Goal: Navigation & Orientation: Find specific page/section

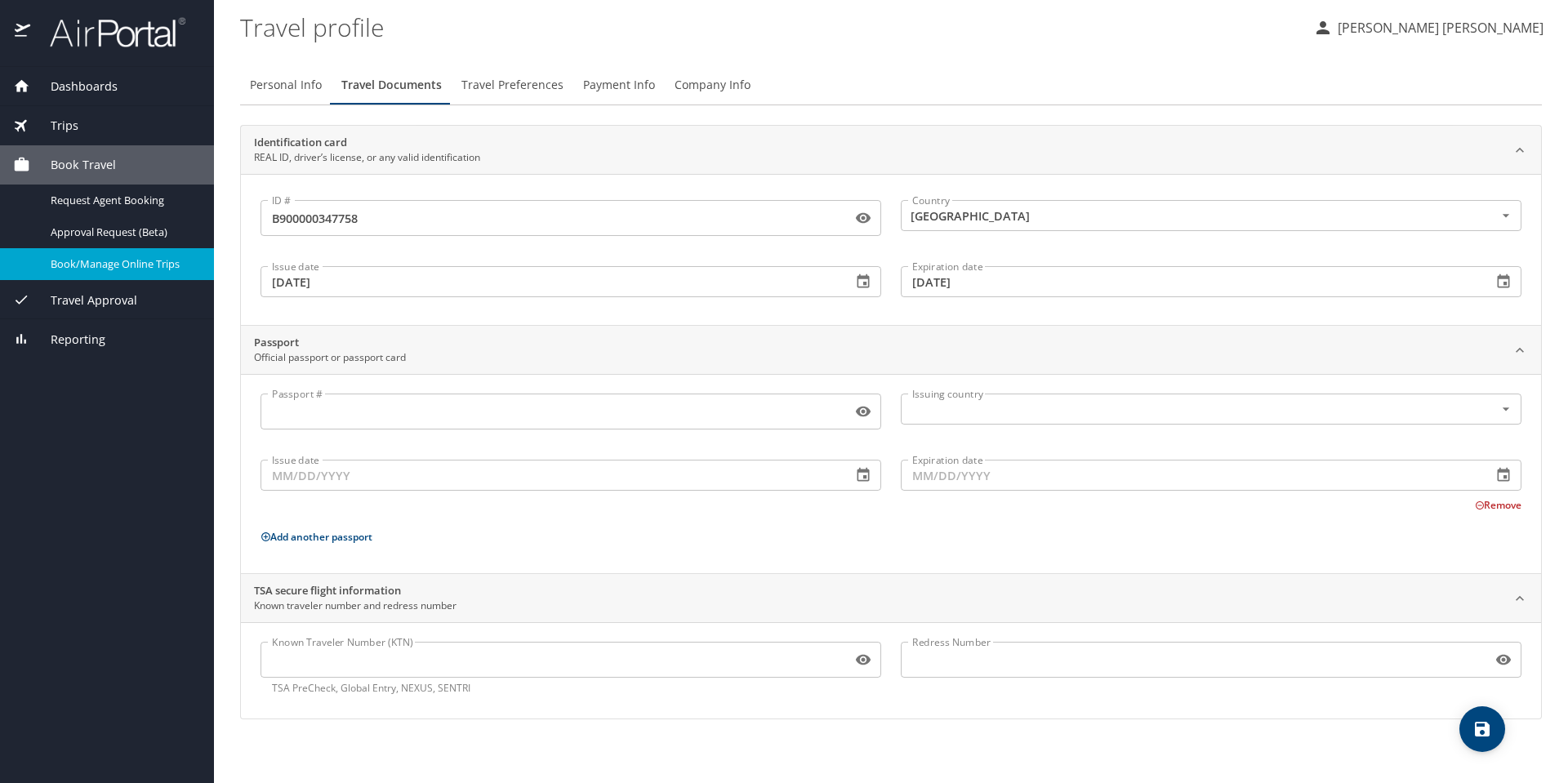
click at [92, 83] on span "Dashboards" at bounding box center [74, 87] width 88 height 18
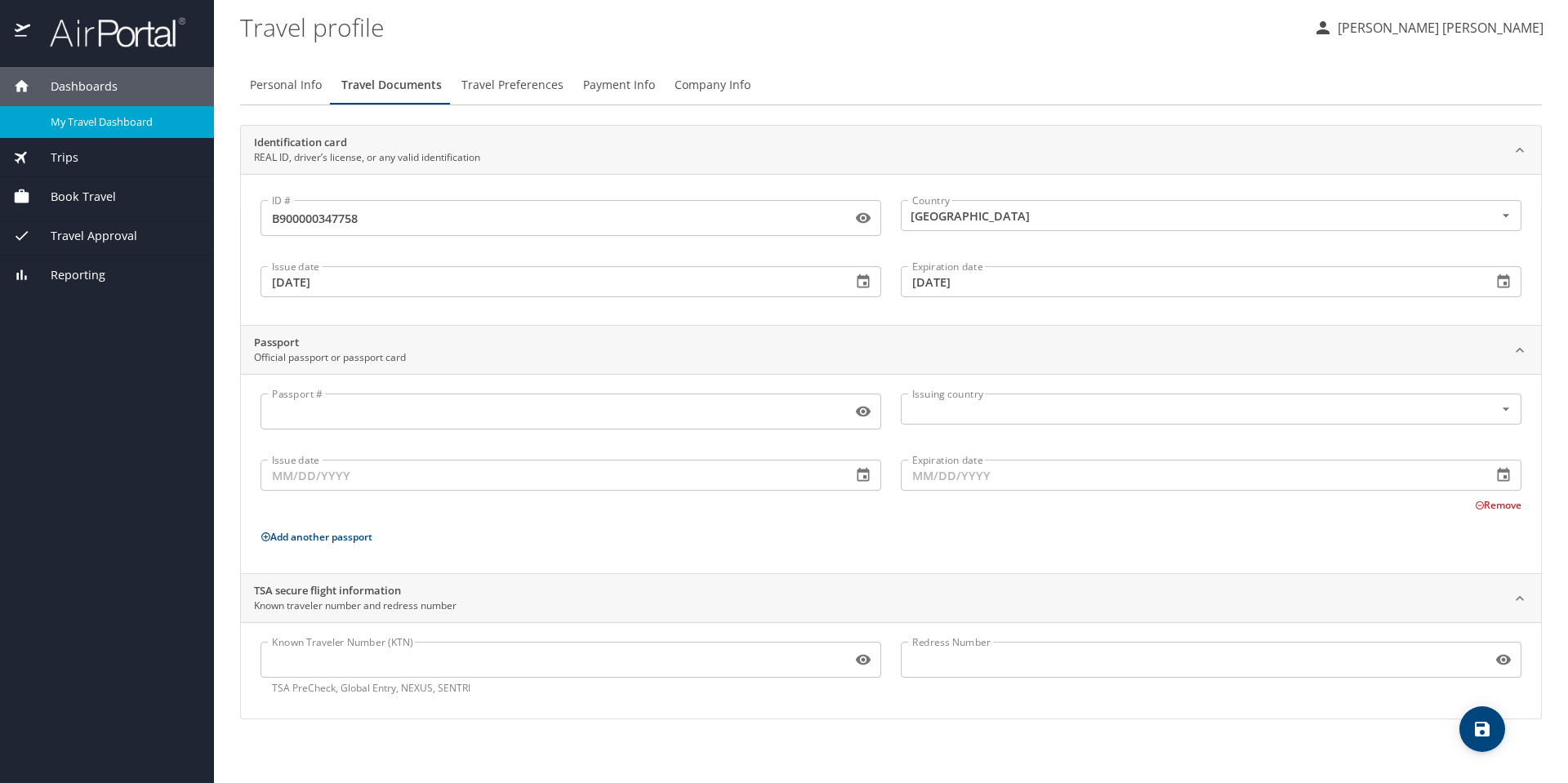
click at [96, 116] on span "My Travel Dashboard" at bounding box center [122, 121] width 144 height 16
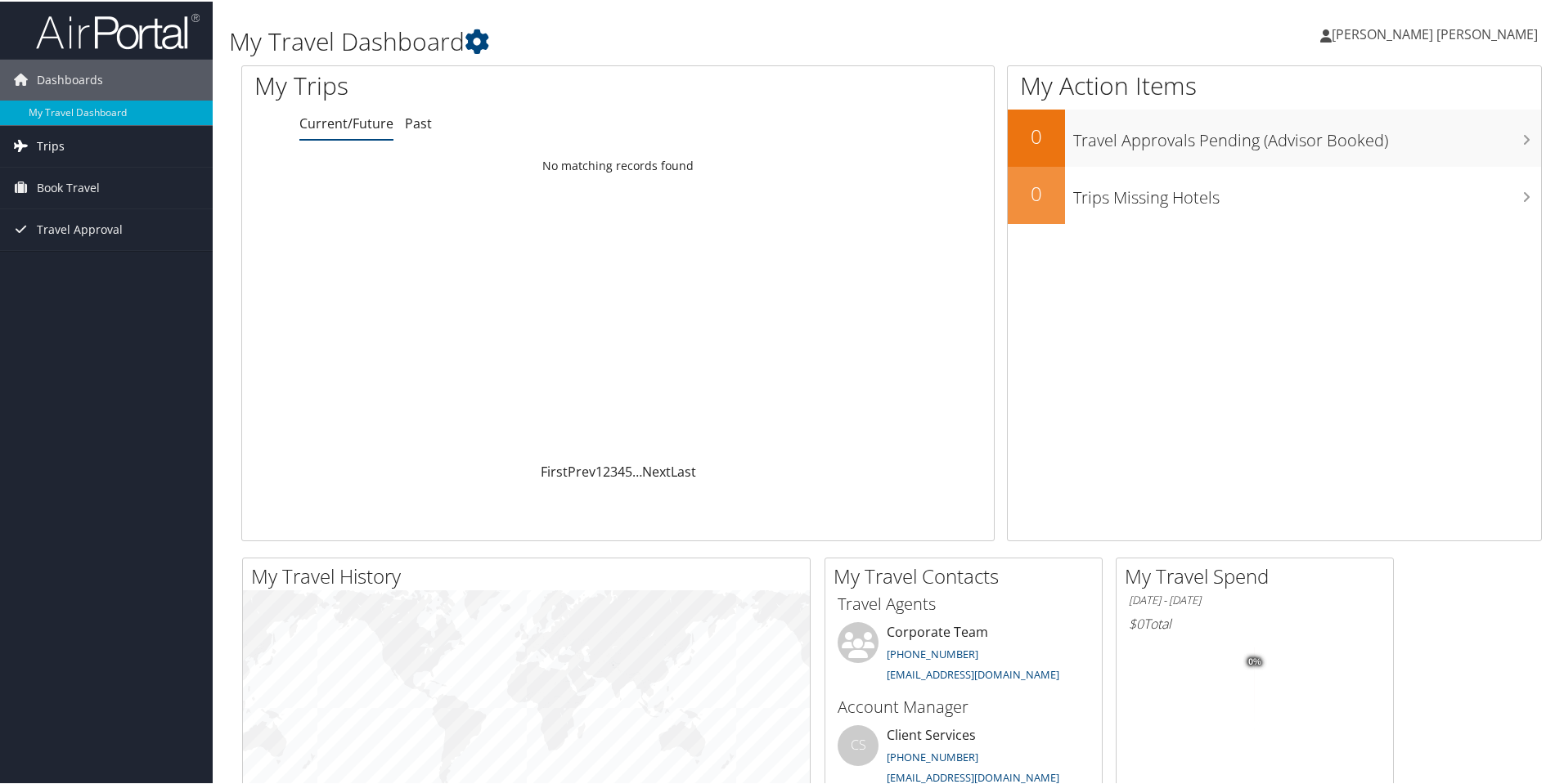
click at [71, 147] on link "Trips" at bounding box center [106, 144] width 213 height 41
click at [89, 175] on link "Current/Future Trips" at bounding box center [106, 178] width 213 height 25
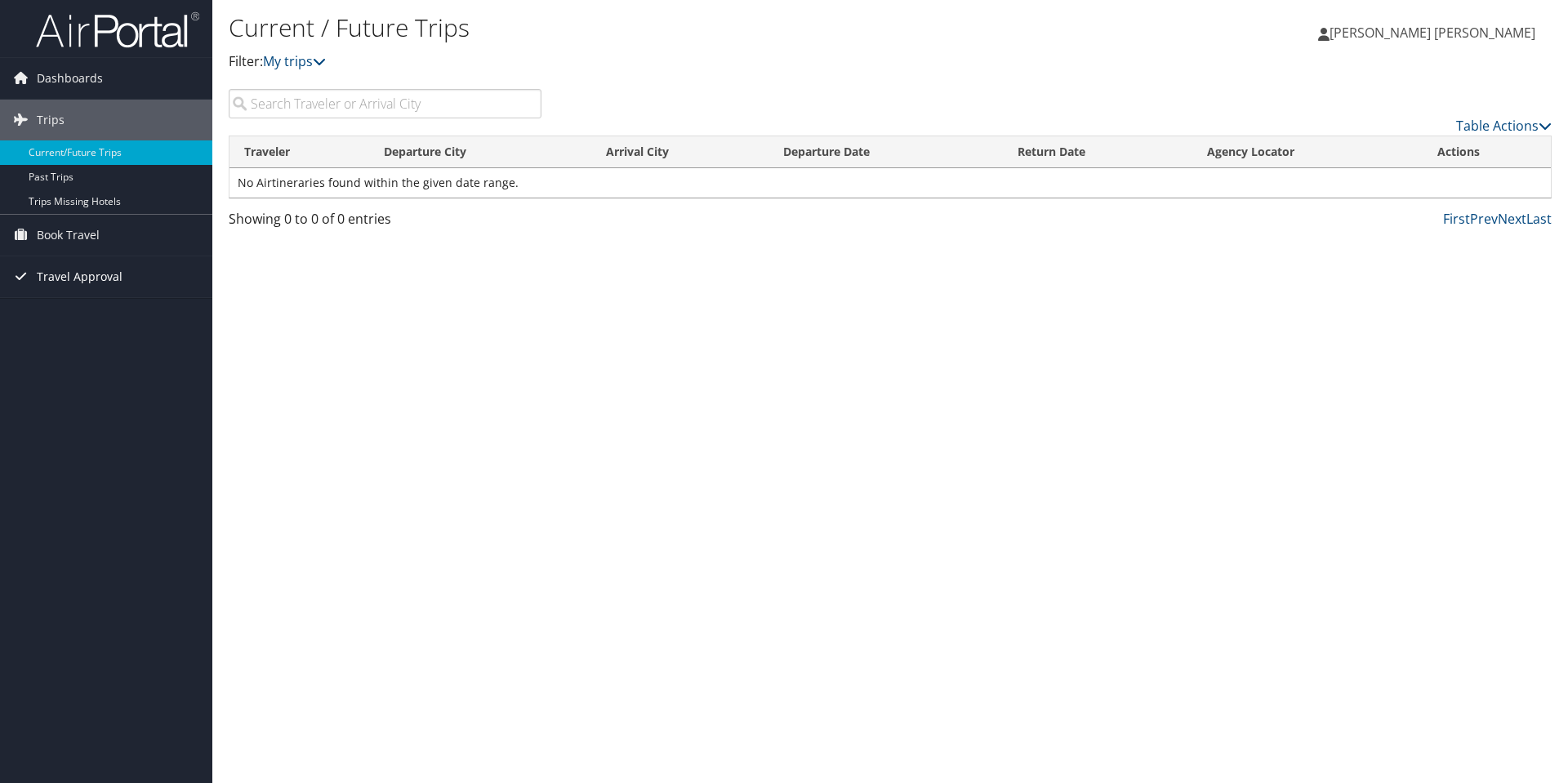
click at [101, 267] on span "Travel Approval" at bounding box center [79, 276] width 86 height 40
click at [97, 308] on link "Pending Trip Approvals" at bounding box center [106, 310] width 212 height 25
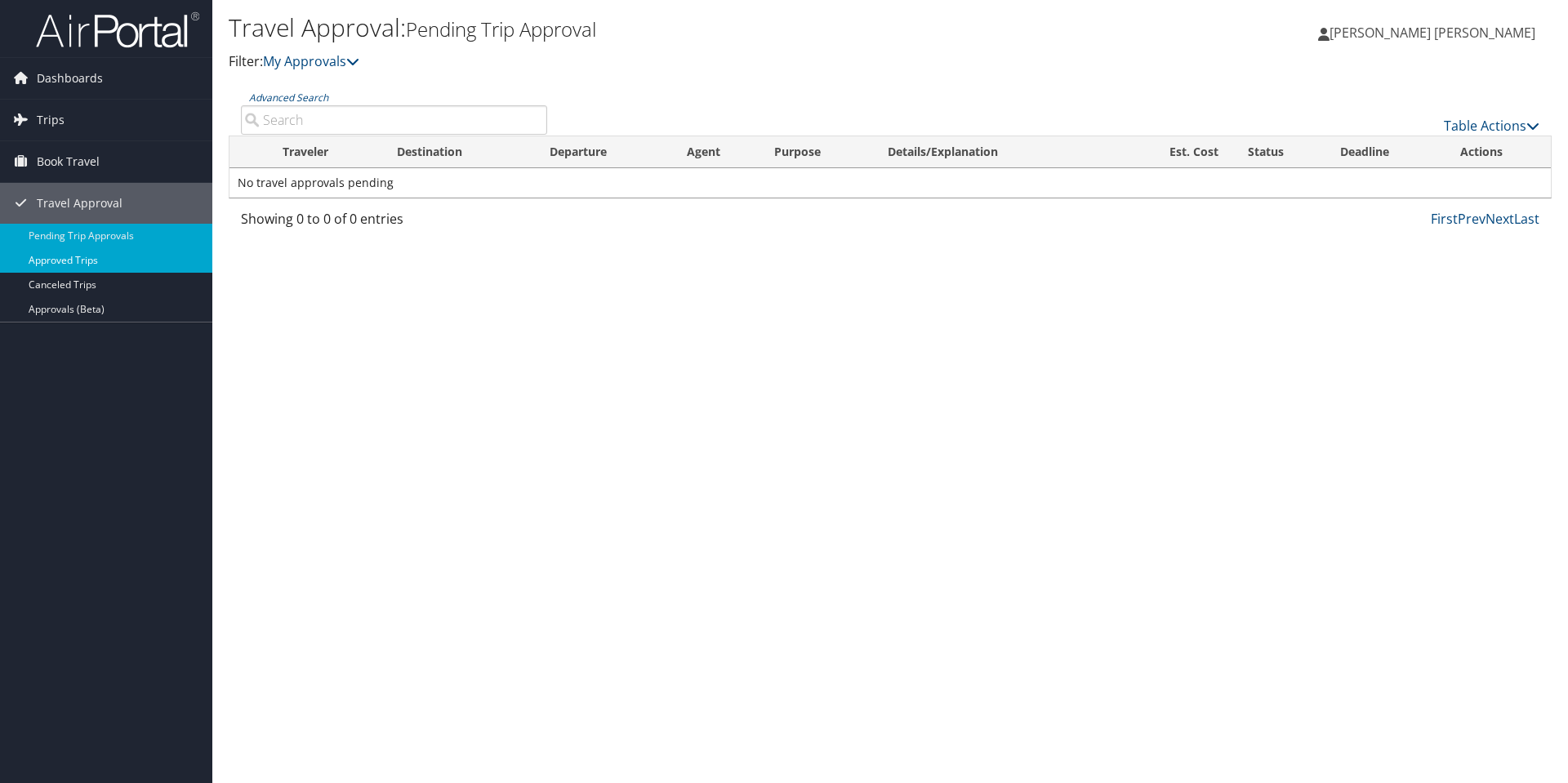
click at [100, 262] on link "Approved Trips" at bounding box center [106, 261] width 212 height 25
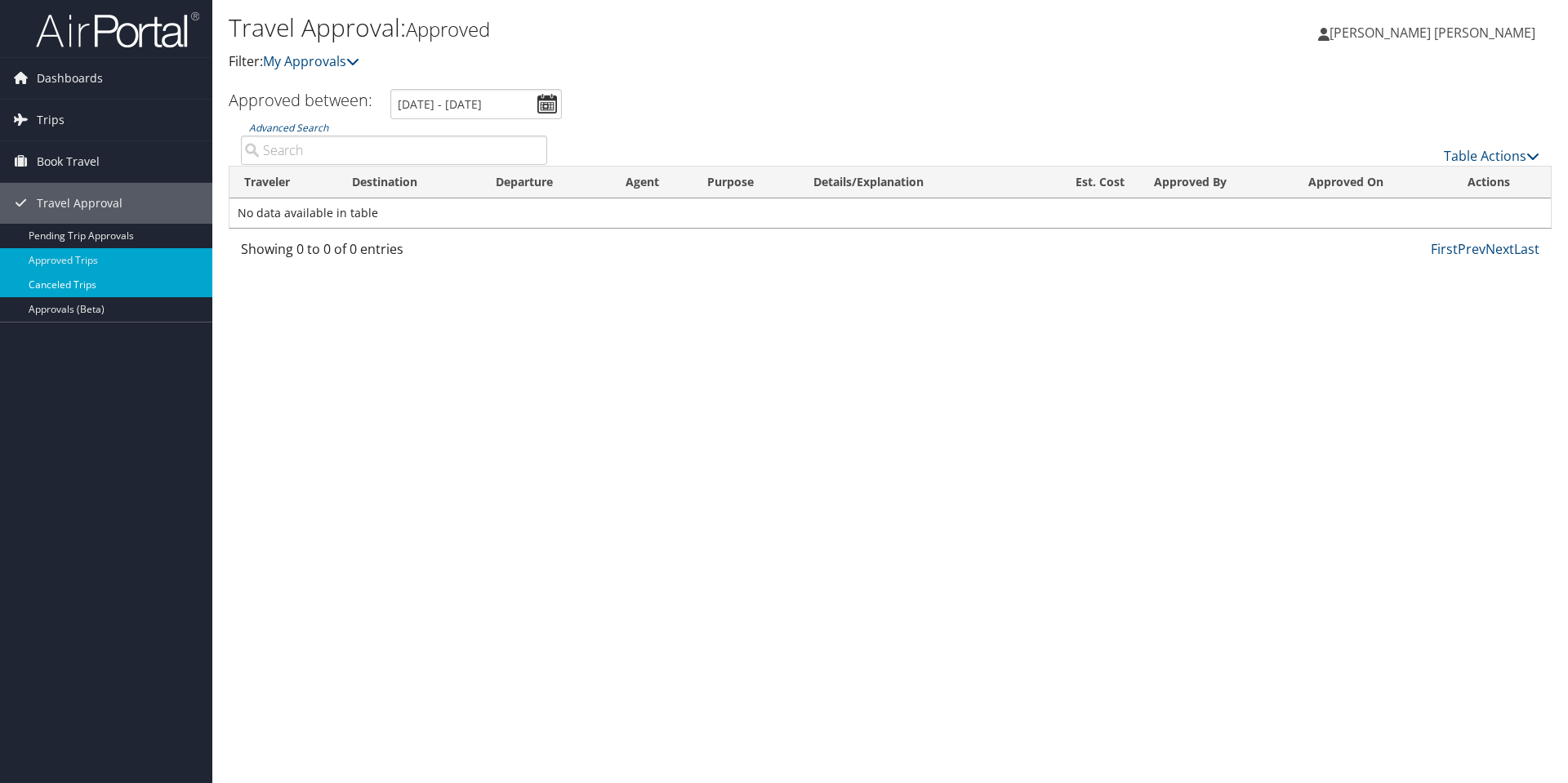
click at [78, 284] on link "Canceled Trips" at bounding box center [106, 285] width 212 height 25
click at [80, 84] on span "Dashboards" at bounding box center [69, 78] width 66 height 40
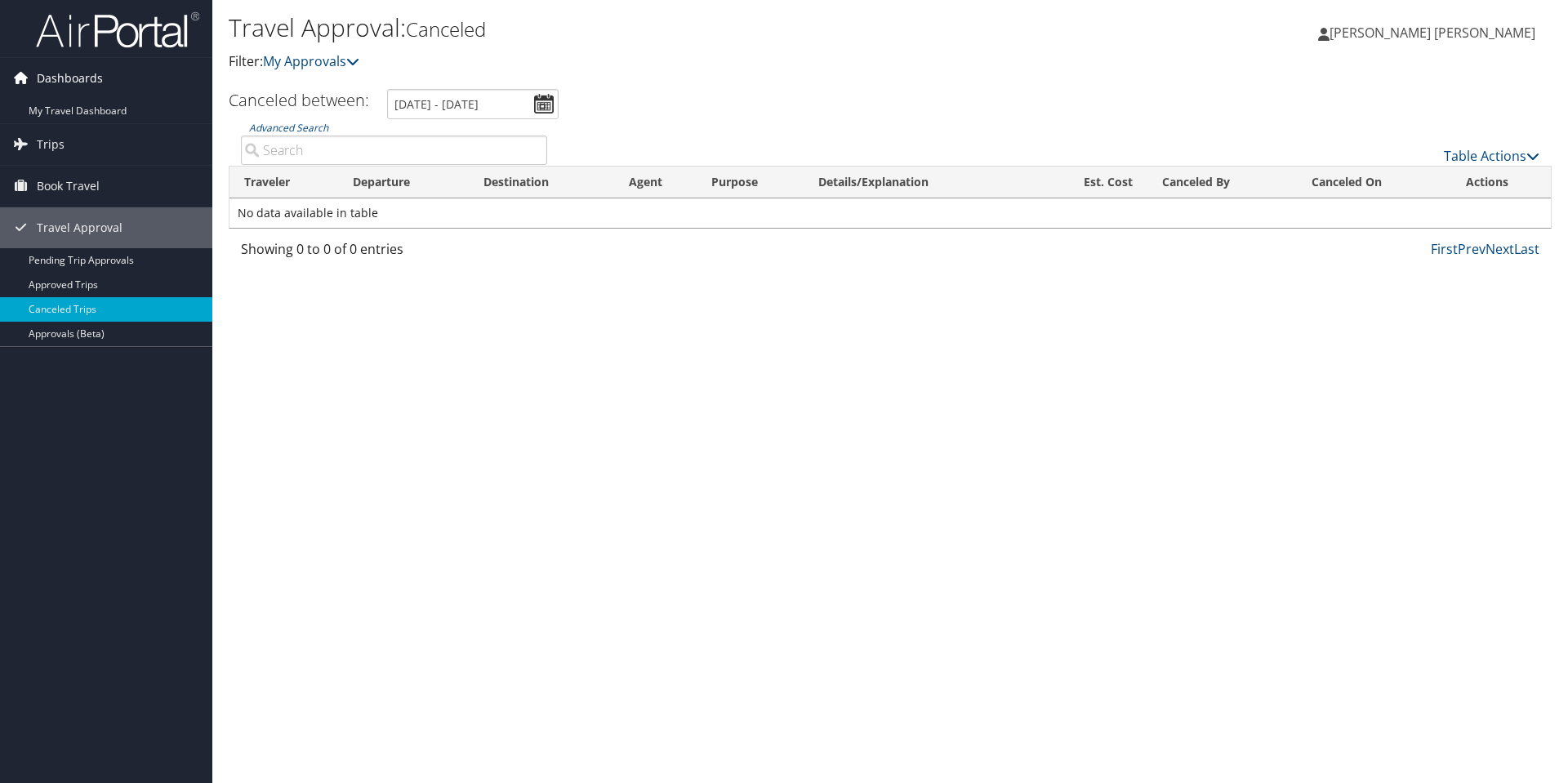
click at [80, 84] on span "Dashboards" at bounding box center [69, 78] width 66 height 40
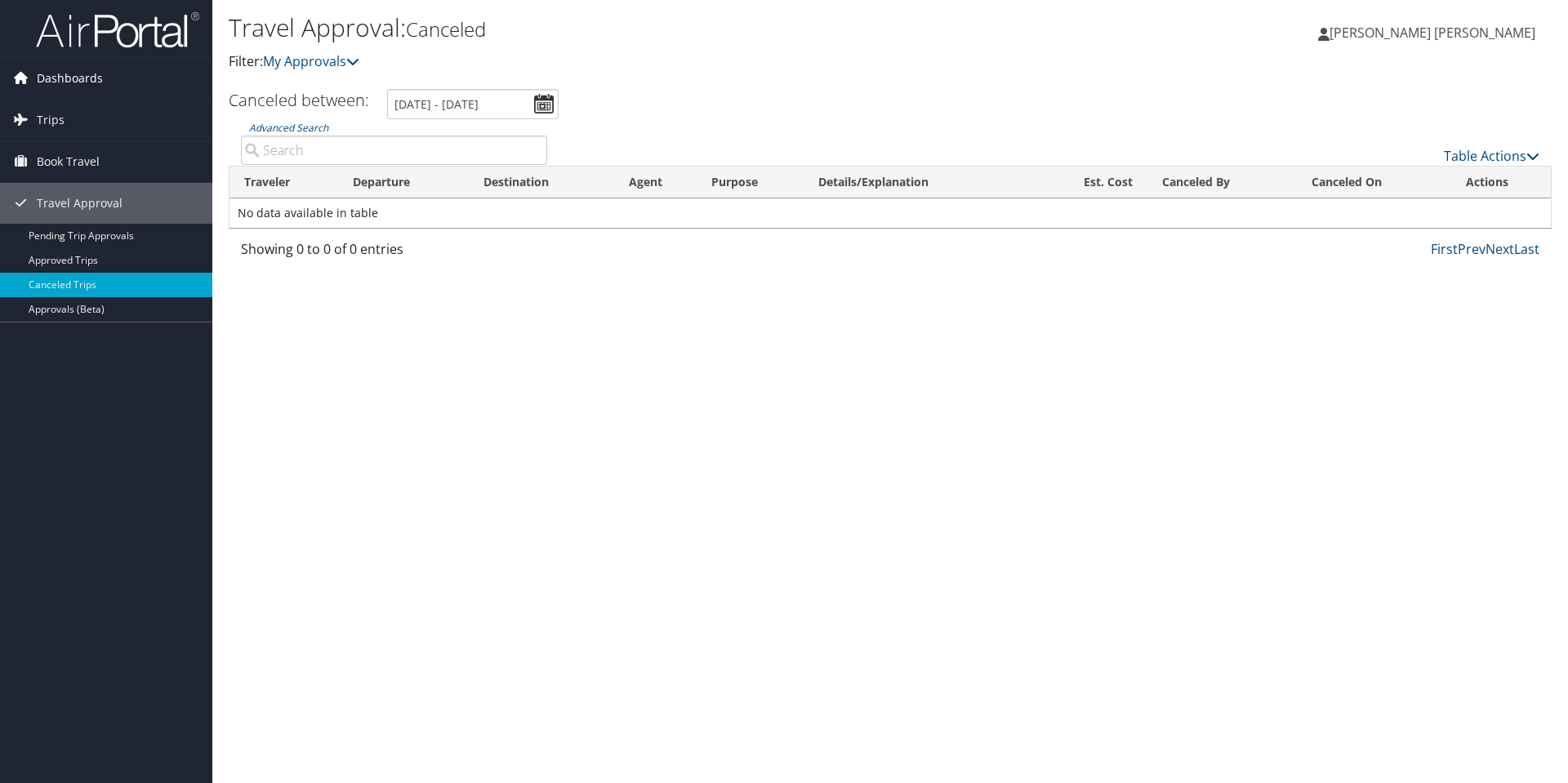
click at [90, 84] on span "Dashboards" at bounding box center [69, 78] width 66 height 40
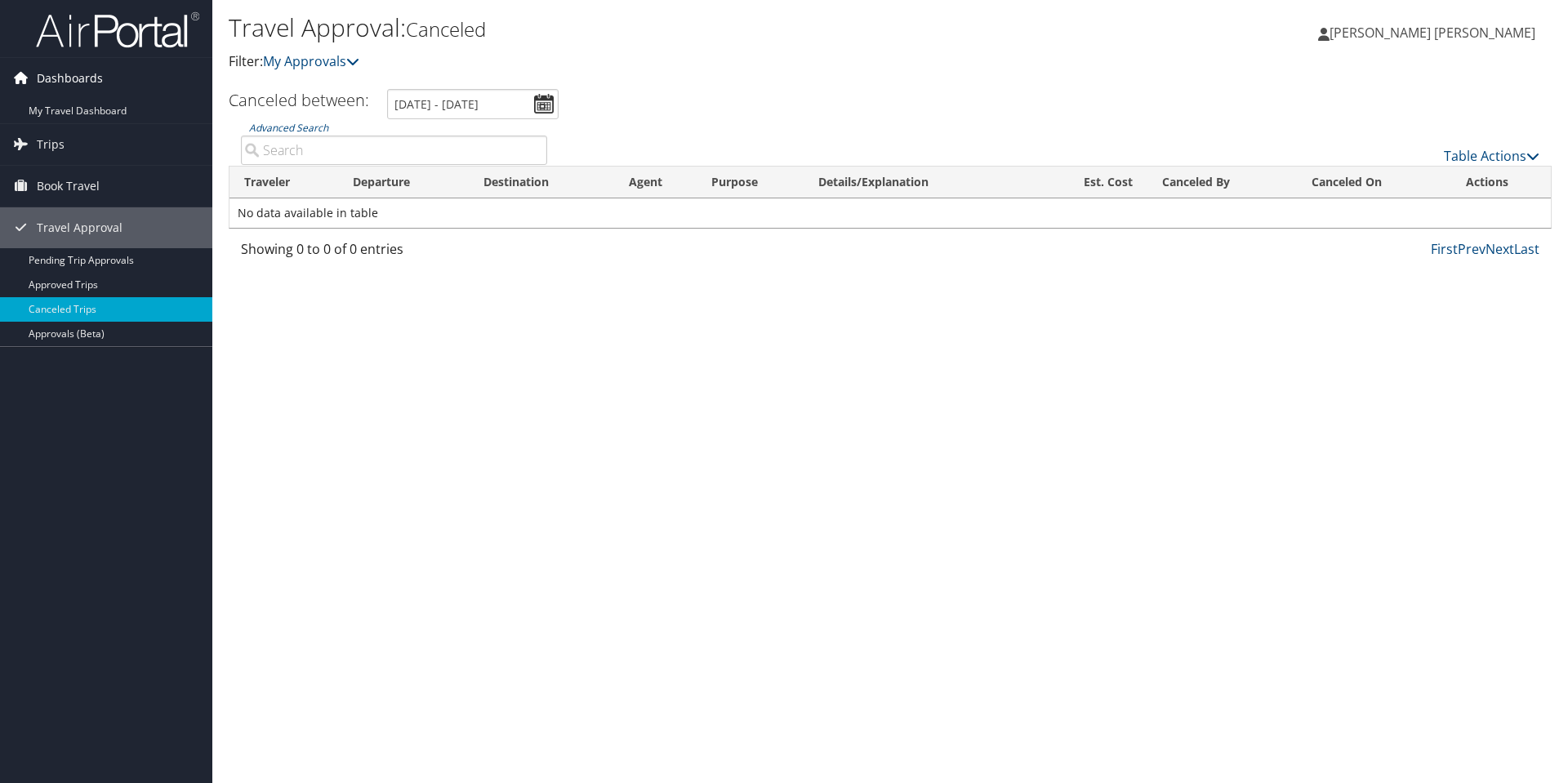
click at [45, 98] on span "Dashboards" at bounding box center [69, 78] width 66 height 40
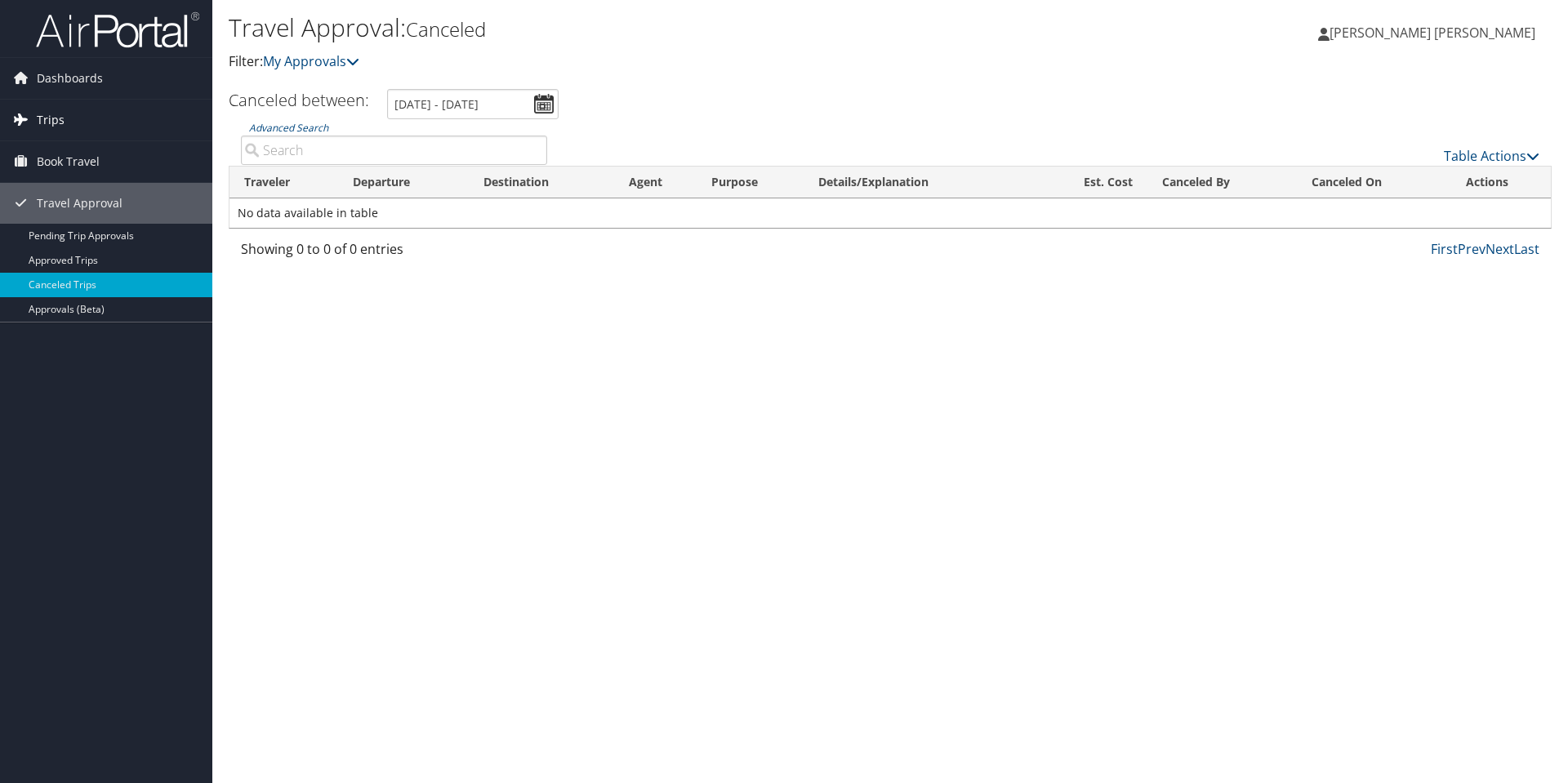
click at [49, 102] on span "Trips" at bounding box center [50, 120] width 28 height 40
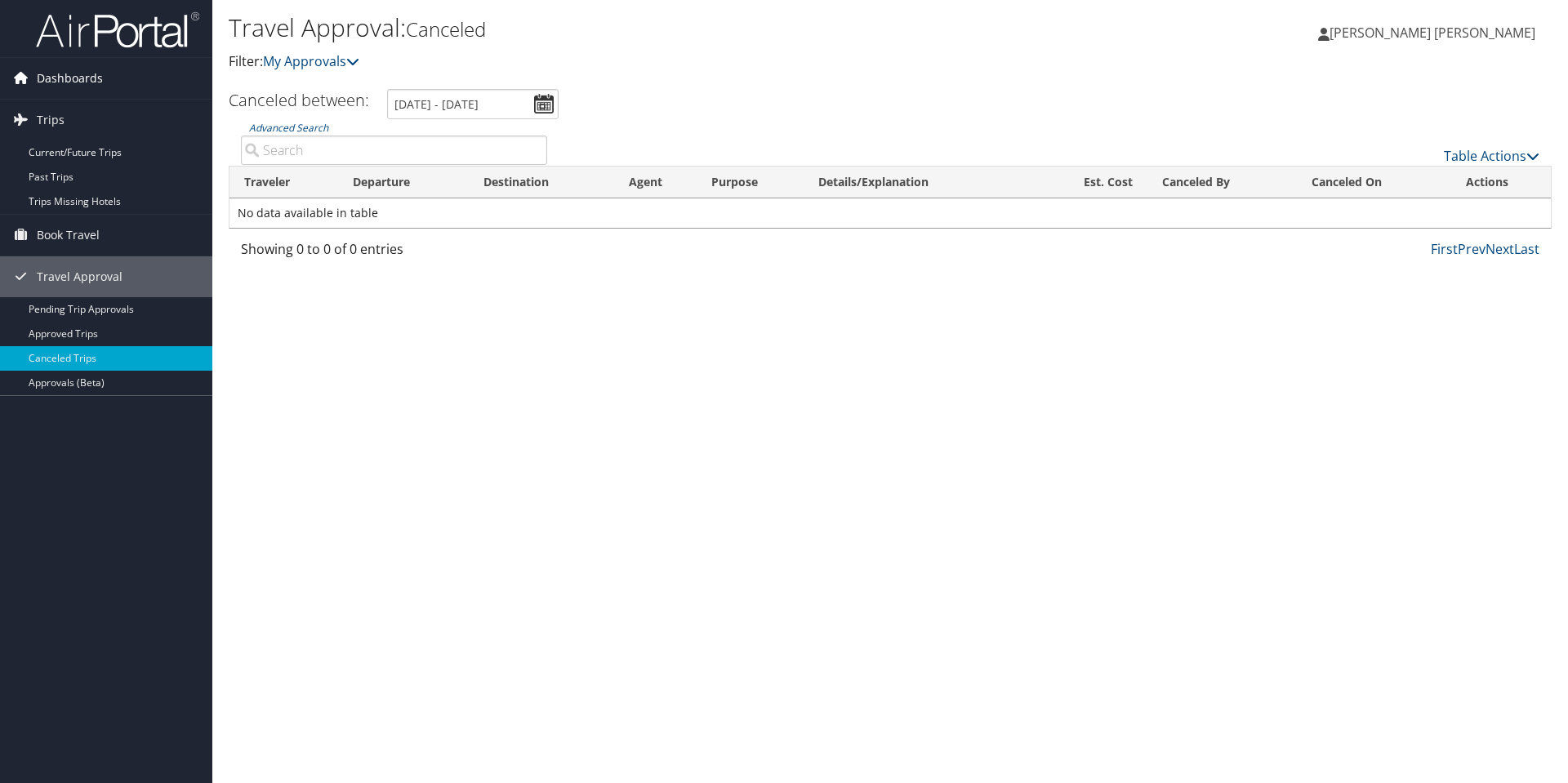
click at [64, 71] on span "Dashboards" at bounding box center [69, 78] width 66 height 40
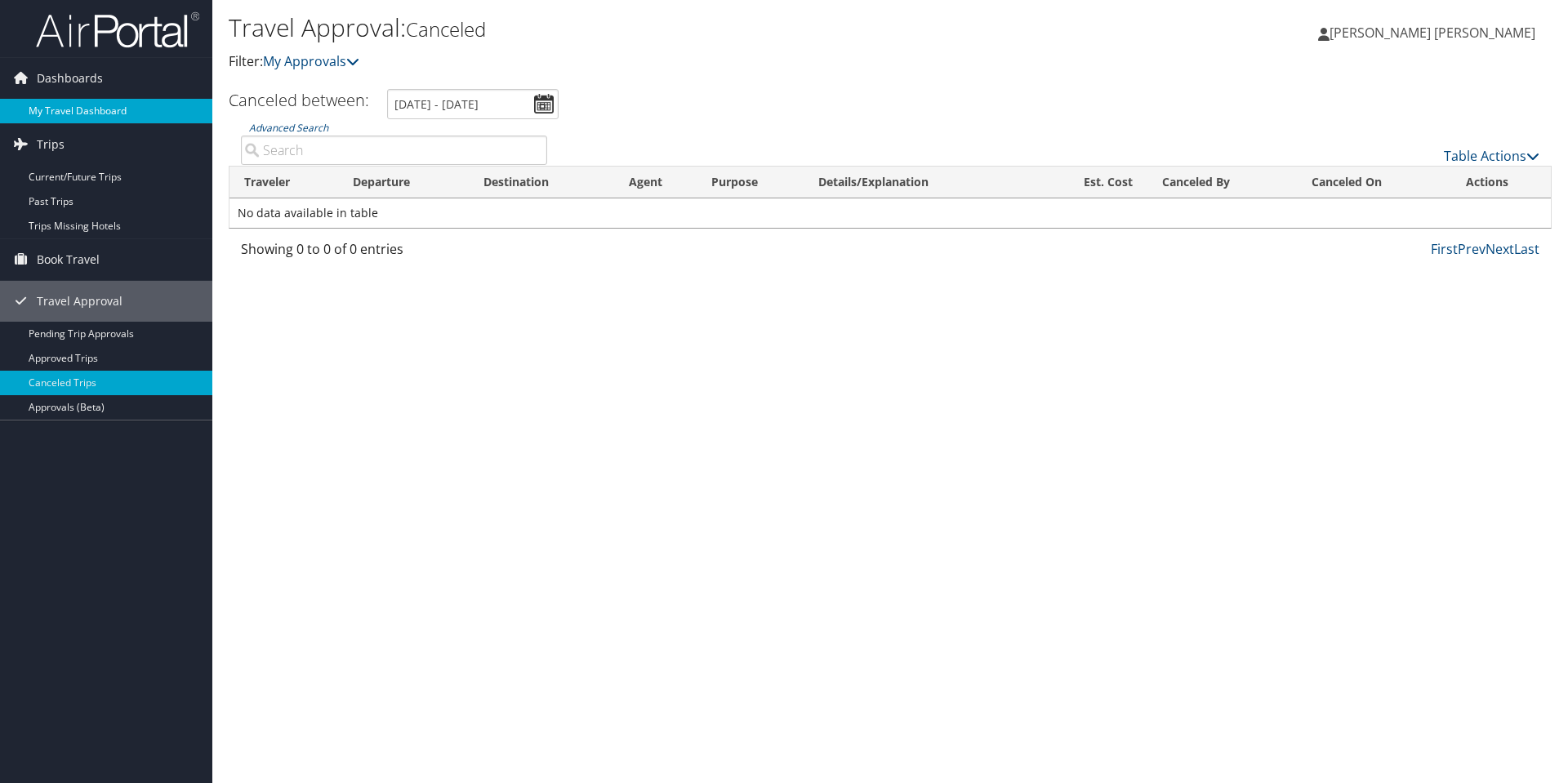
click at [60, 110] on link "My Travel Dashboard" at bounding box center [106, 112] width 212 height 25
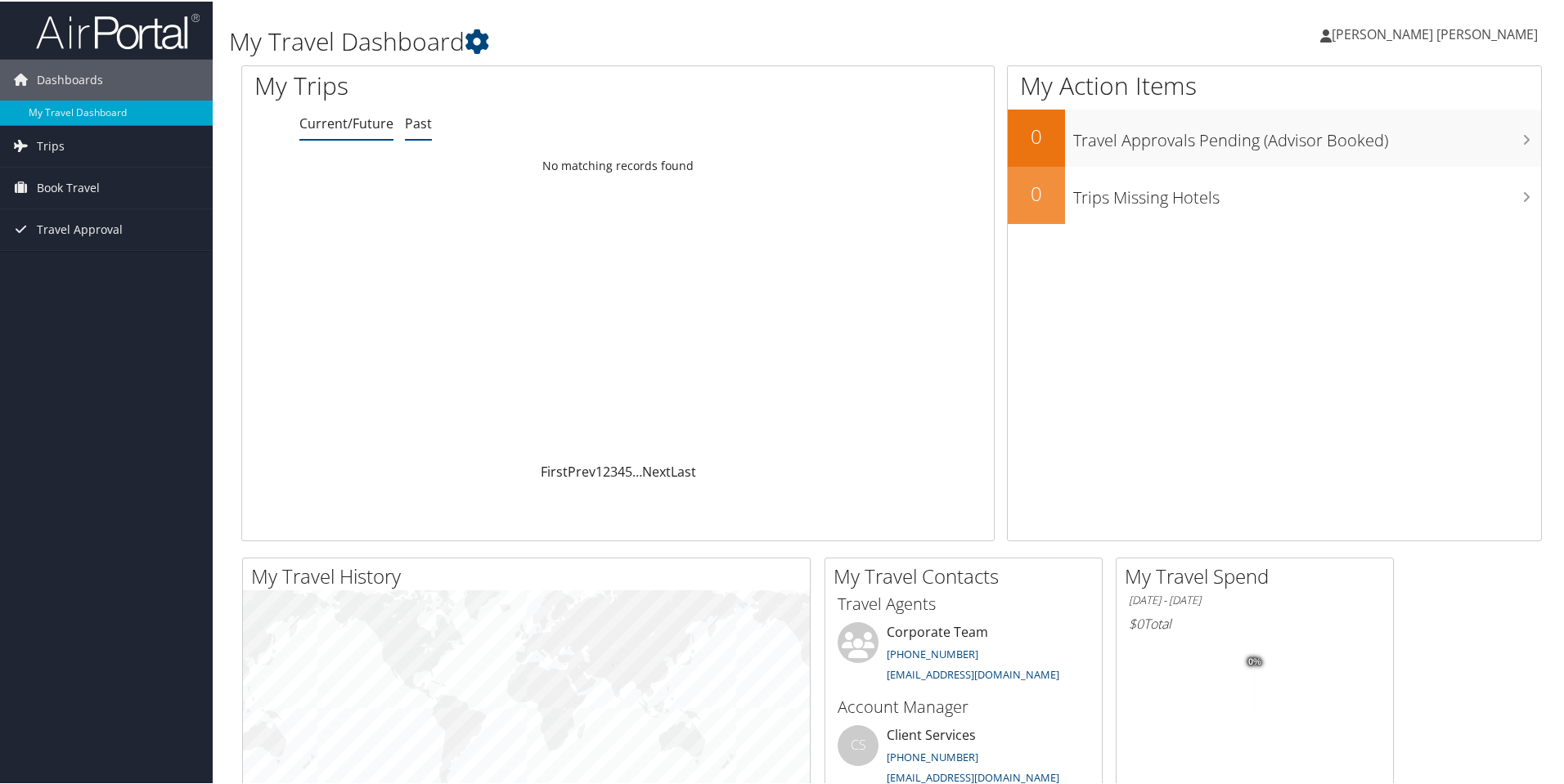
click at [419, 128] on link "Past" at bounding box center [418, 122] width 27 height 18
click at [330, 118] on link "Current/Future" at bounding box center [347, 122] width 94 height 18
click at [1504, 39] on span "[PERSON_NAME] [PERSON_NAME]" at bounding box center [1434, 33] width 206 height 18
click at [1422, 147] on link "View Travel Profile" at bounding box center [1442, 146] width 182 height 28
